Goal: Find specific page/section

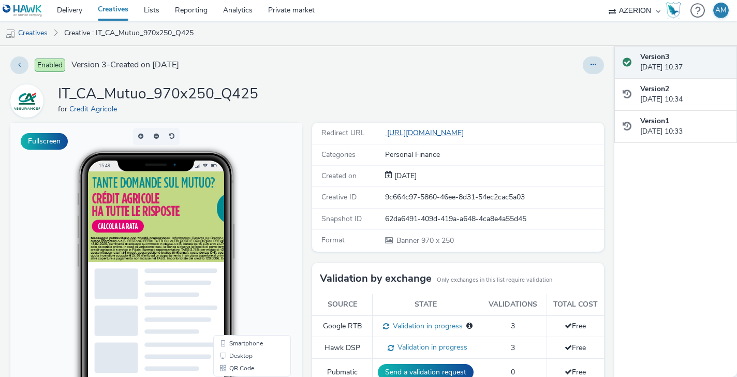
click at [443, 133] on link "https://www.credit-agricole.it/landing-mutui?utm_source=azerion&utm_medium=disp…" at bounding box center [426, 133] width 83 height 10
click at [123, 34] on link "Creative : IT_CA_Mutuo_970x250_Q425" at bounding box center [129, 33] width 140 height 25
click at [123, 36] on link "Creative : IT_CA_Mutuo_970x250_Q425" at bounding box center [129, 33] width 140 height 25
click at [43, 37] on link "Creatives" at bounding box center [26, 33] width 53 height 25
